Goal: Information Seeking & Learning: Compare options

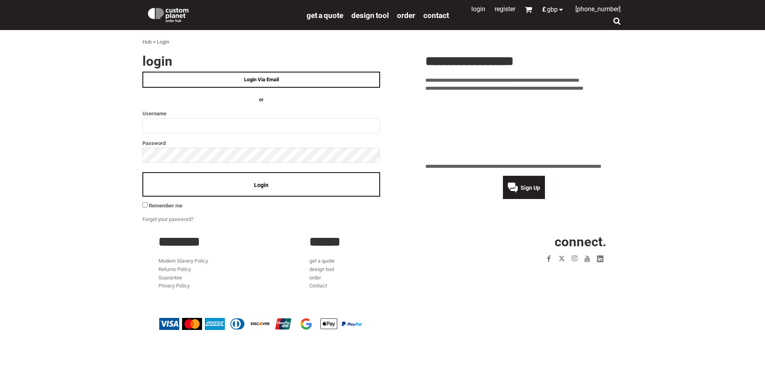
click at [260, 133] on ul "Login Via Email OR Username Password ** Login Remember me" at bounding box center [261, 141] width 238 height 138
click at [269, 126] on input "text" at bounding box center [261, 125] width 238 height 15
type input "**********"
click at [247, 194] on div "Login" at bounding box center [261, 184] width 238 height 24
